Goal: Complete application form

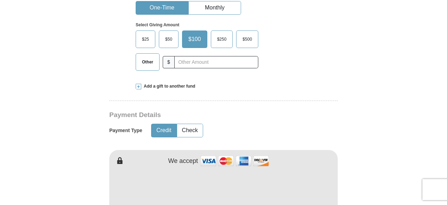
scroll to position [248, 0]
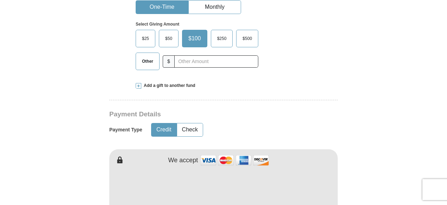
click at [244, 162] on img at bounding box center [234, 160] width 70 height 15
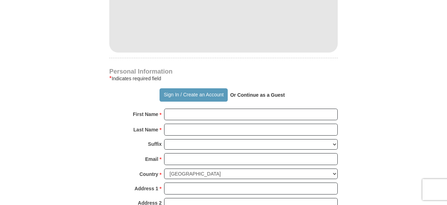
scroll to position [422, 0]
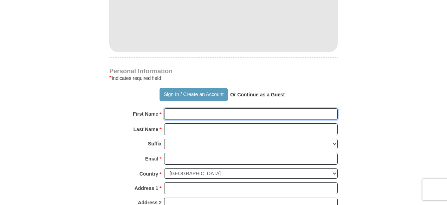
click at [176, 111] on input "First Name *" at bounding box center [250, 115] width 173 height 12
type input "D"
type input "[PERSON_NAME]"
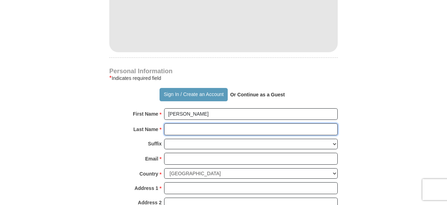
click at [181, 129] on input "Last Name *" at bounding box center [250, 130] width 173 height 12
click at [190, 111] on input "[PERSON_NAME]" at bounding box center [250, 115] width 173 height 12
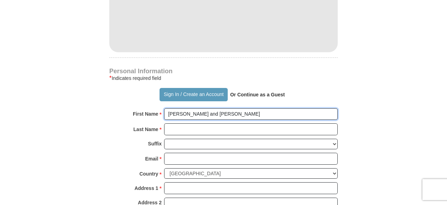
type input "[PERSON_NAME] and [PERSON_NAME]"
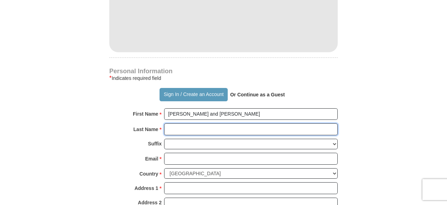
click at [186, 126] on input "Last Name *" at bounding box center [250, 130] width 173 height 12
type input "Petolicchio"
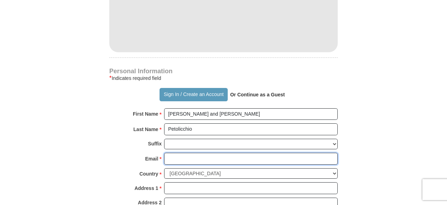
click at [186, 155] on input "Email *" at bounding box center [250, 159] width 173 height 12
type input "[EMAIL_ADDRESS][DOMAIN_NAME]"
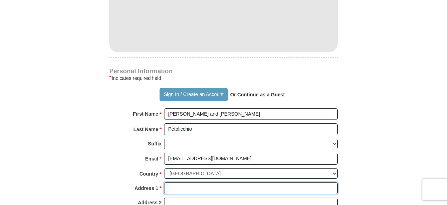
type input "[STREET_ADDRESS]"
type input "[PERSON_NAME]"
select select "NJ"
type input "08080"
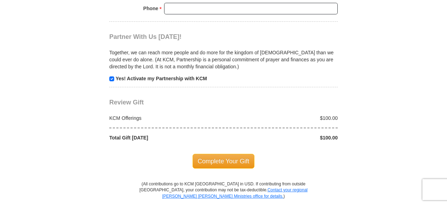
scroll to position [678, 0]
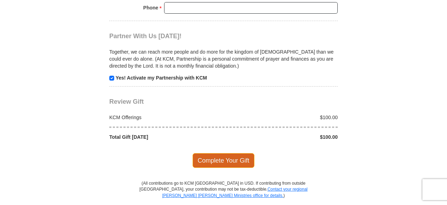
click at [220, 153] on span "Complete Your Gift" at bounding box center [223, 160] width 62 height 15
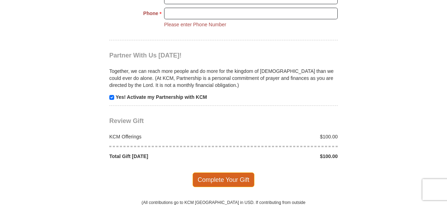
scroll to position [669, 0]
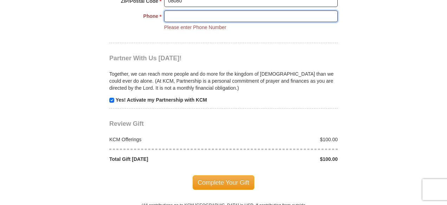
click at [196, 11] on input "Phone * *" at bounding box center [250, 17] width 173 height 12
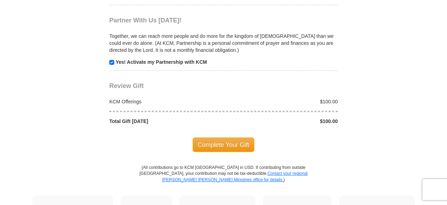
scroll to position [708, 0]
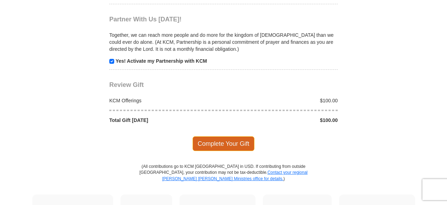
type input "[PHONE_NUMBER]"
click at [242, 139] on span "Complete Your Gift" at bounding box center [223, 144] width 62 height 15
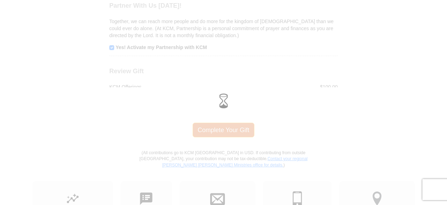
scroll to position [695, 0]
